Goal: Check status

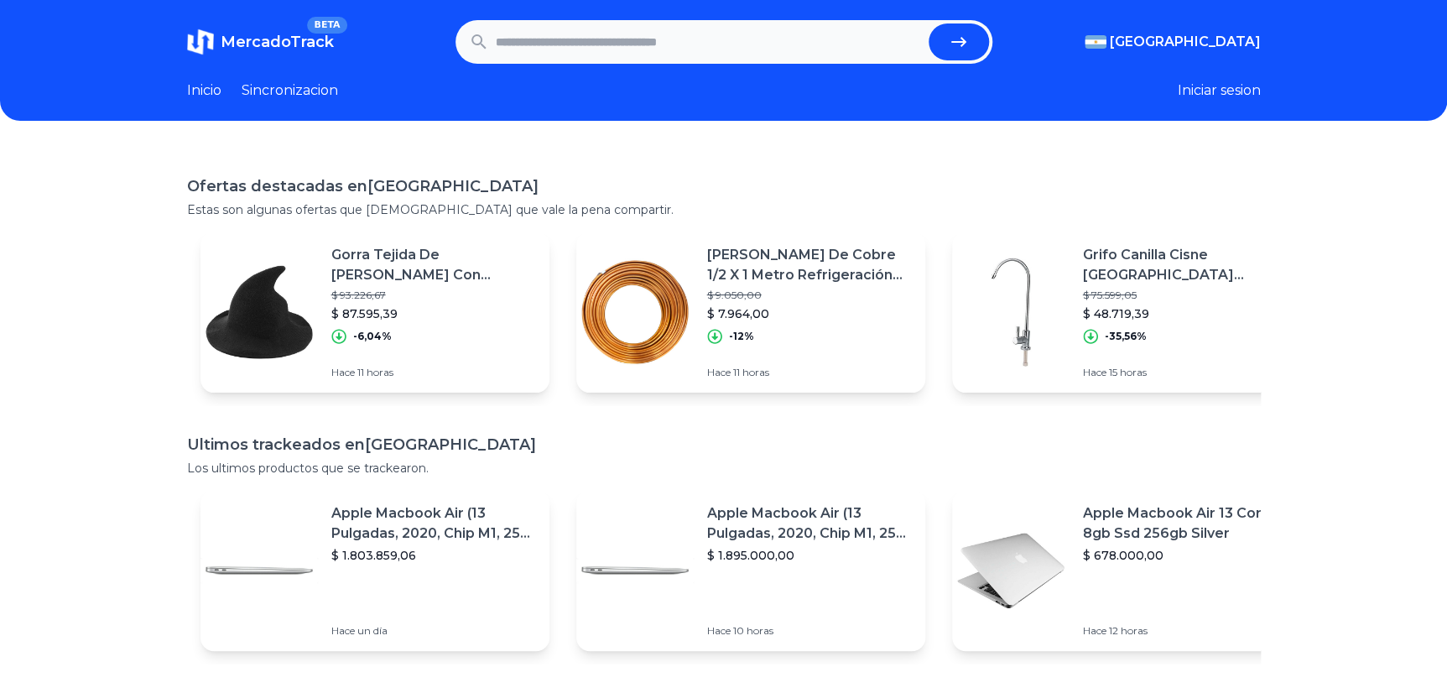
click at [654, 34] on input "text" at bounding box center [709, 41] width 426 height 37
paste input "**********"
click at [929, 23] on button "submit" at bounding box center [959, 41] width 60 height 37
type input "**********"
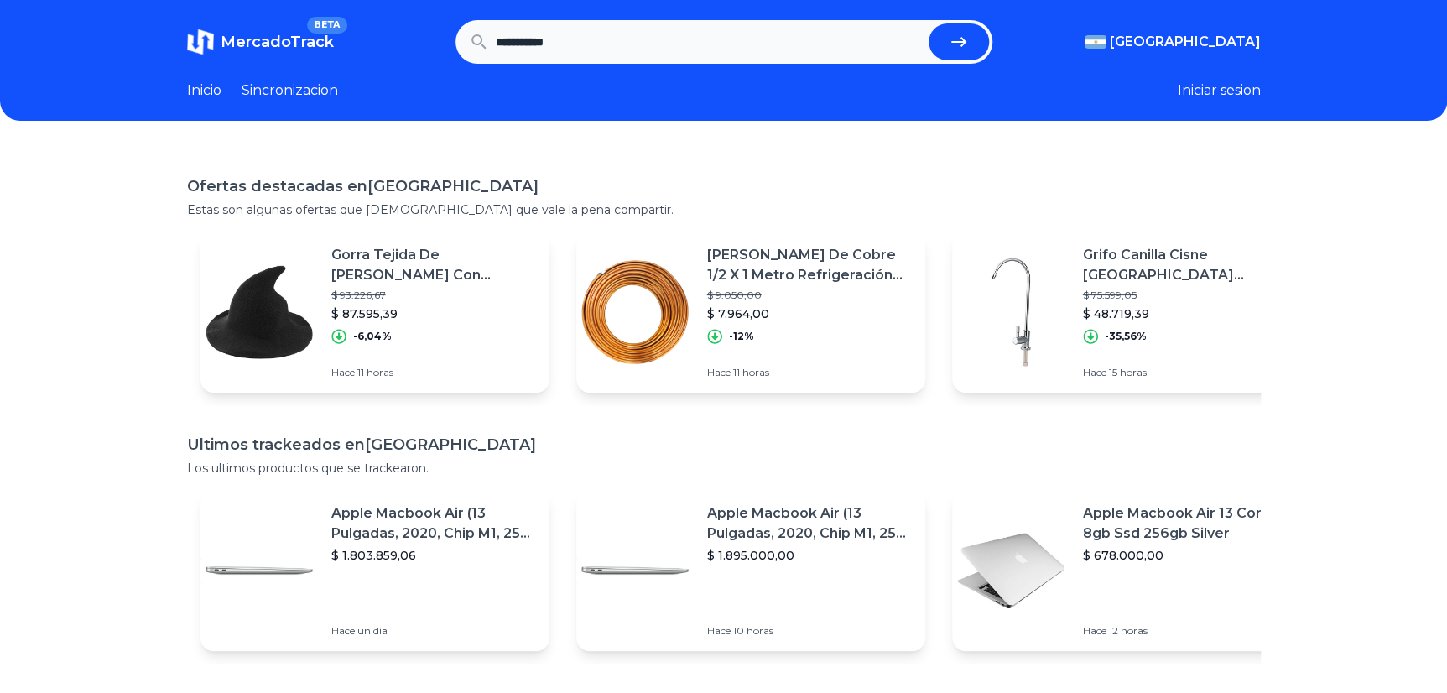
scroll to position [0, 0]
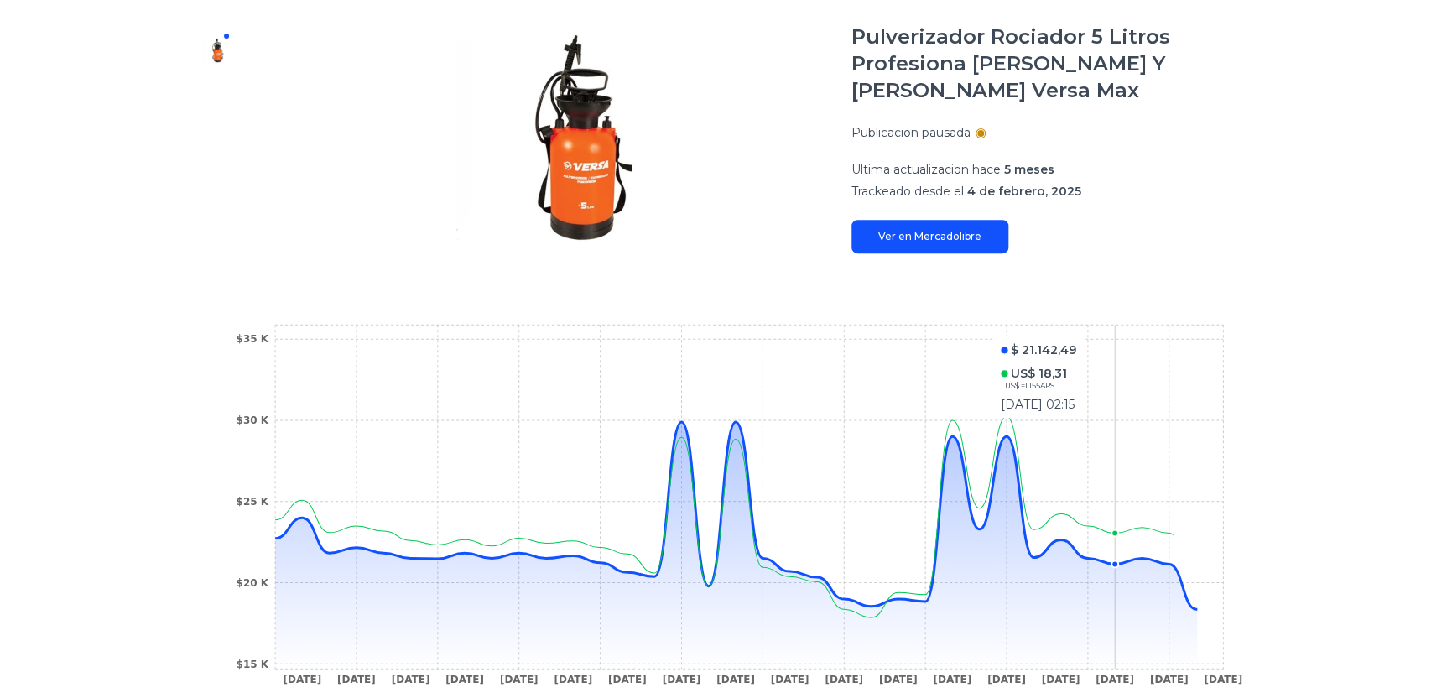
scroll to position [304, 0]
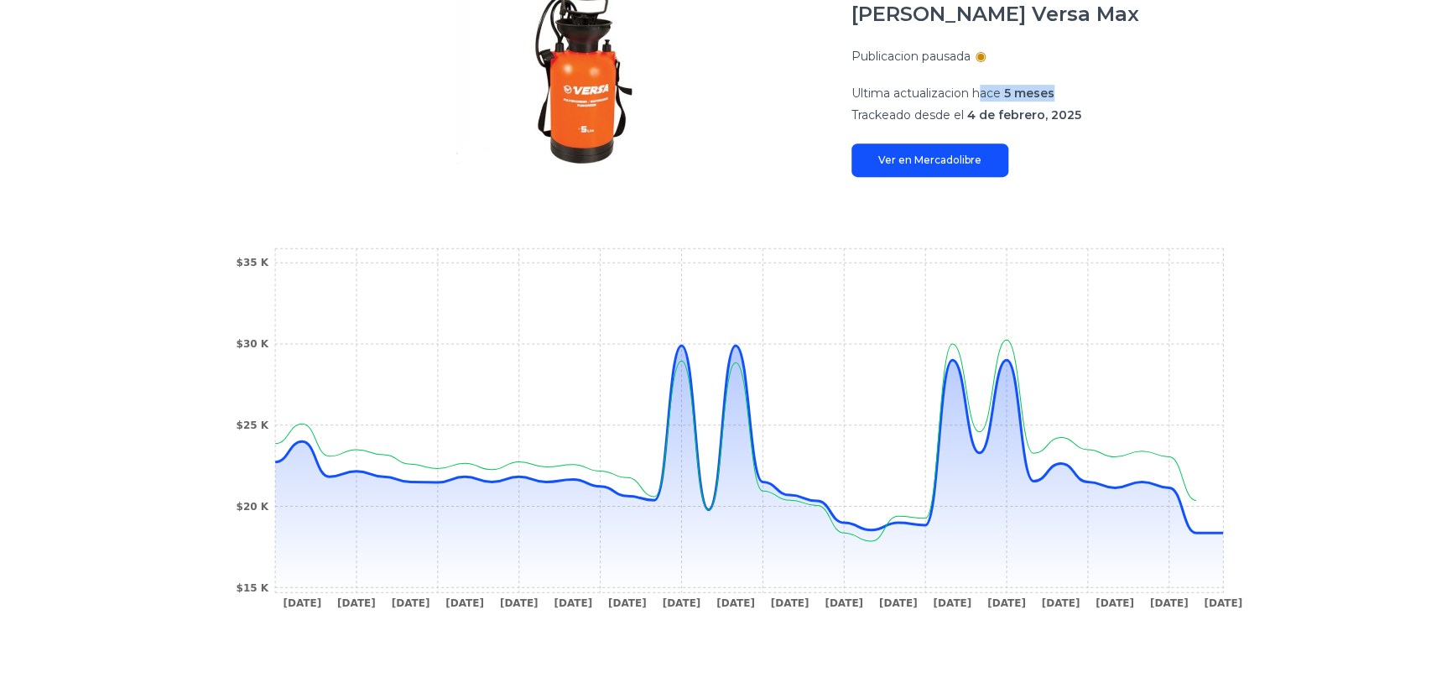
drag, startPoint x: 989, startPoint y: 97, endPoint x: 1084, endPoint y: 92, distance: 94.9
click at [1084, 92] on p "Ultima actualizacion hace 5 meses" at bounding box center [1055, 93] width 409 height 17
drag, startPoint x: 1084, startPoint y: 92, endPoint x: 1091, endPoint y: 108, distance: 17.6
click at [1091, 108] on p "Trackeado desde el 4 de febrero, 2025" at bounding box center [1055, 115] width 409 height 17
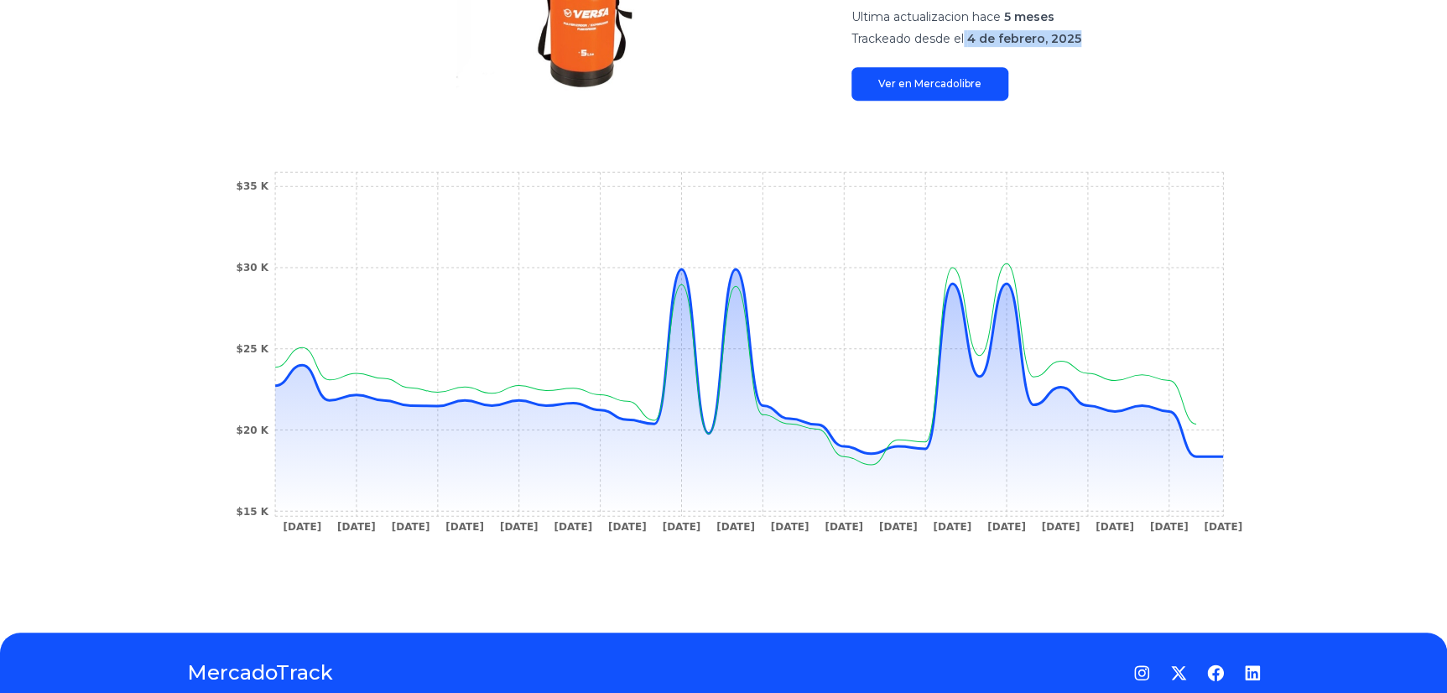
scroll to position [447, 0]
